Goal: Navigation & Orientation: Find specific page/section

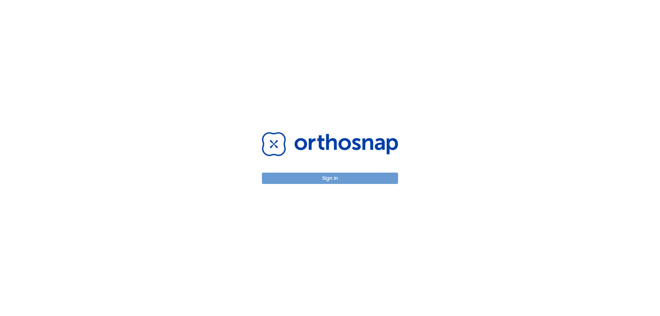
click at [353, 175] on button "Sign in" at bounding box center [330, 178] width 136 height 11
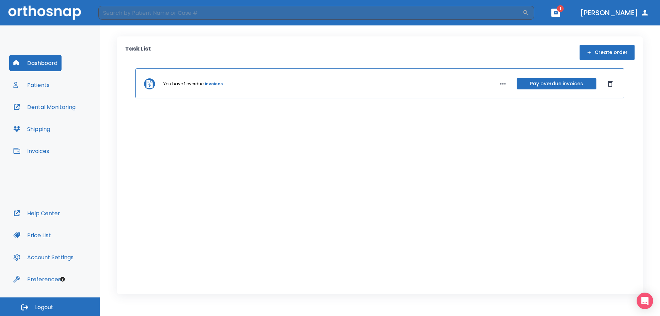
click at [28, 89] on button "Patients" at bounding box center [31, 85] width 44 height 17
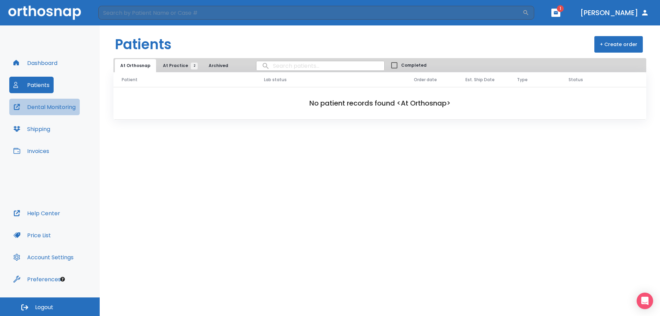
click at [25, 108] on button "Dental Monitoring" at bounding box center [44, 107] width 70 height 17
